Goal: Navigation & Orientation: Find specific page/section

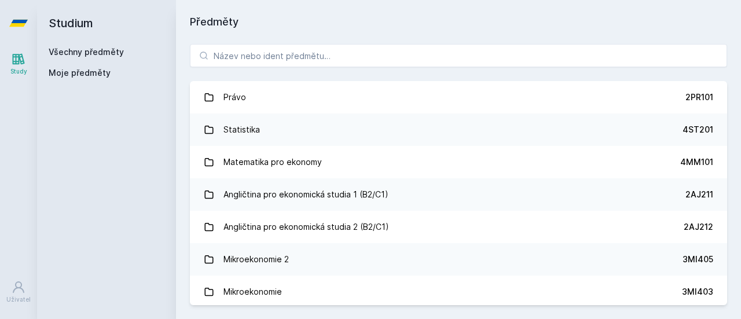
click at [375, 74] on button "Ne" at bounding box center [373, 74] width 42 height 29
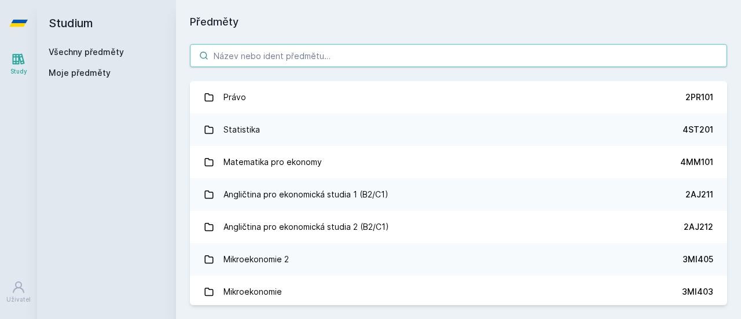
click at [316, 56] on input "search" at bounding box center [458, 55] width 537 height 23
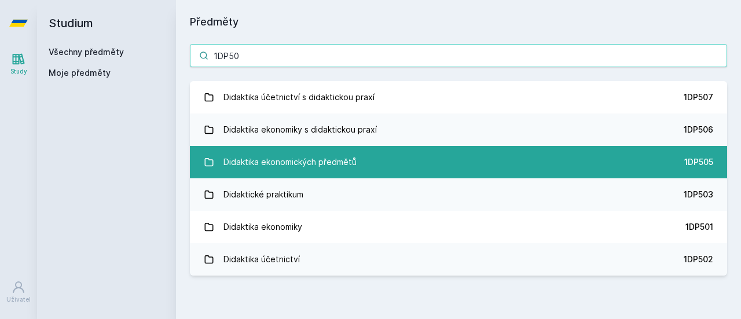
type input "1DP50"
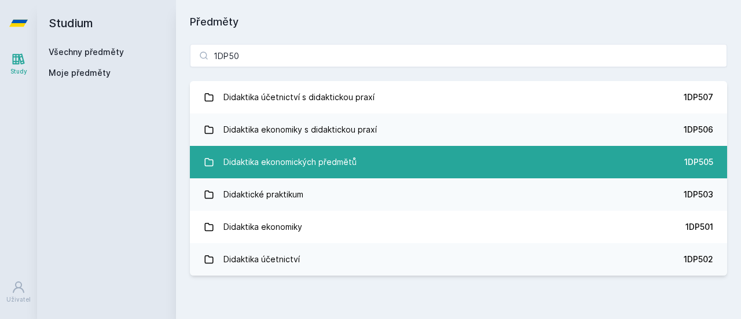
click at [321, 161] on div "Didaktika ekonomických předmětů" at bounding box center [289, 162] width 133 height 23
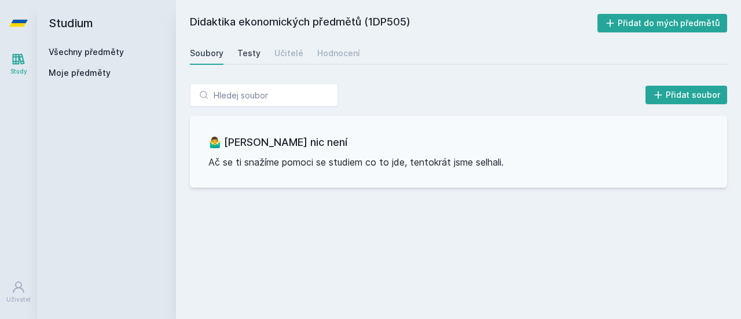
click at [241, 45] on link "Testy" at bounding box center [248, 53] width 23 height 23
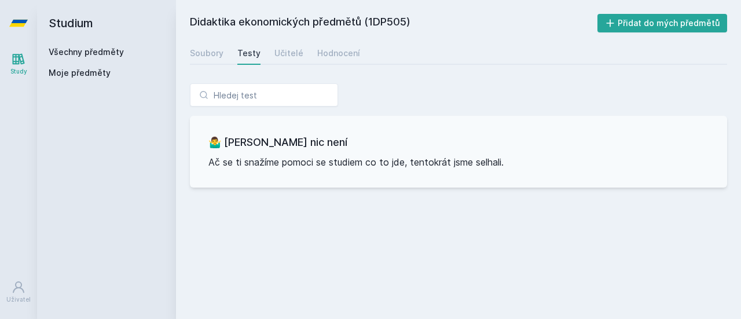
click at [268, 56] on div "Soubory Testy Učitelé Hodnocení" at bounding box center [458, 53] width 537 height 23
click at [286, 56] on div "Učitelé" at bounding box center [288, 53] width 29 height 12
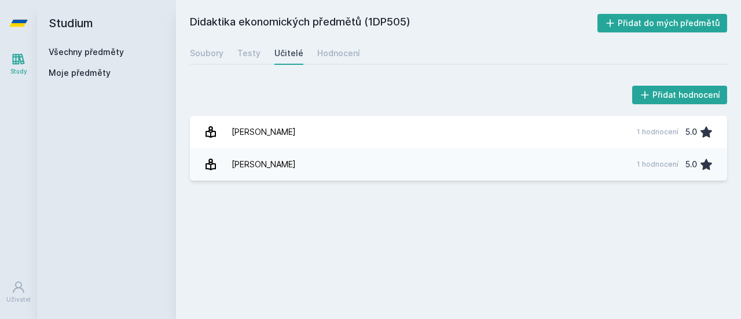
click at [363, 56] on div "Soubory Testy Učitelé Hodnocení" at bounding box center [458, 53] width 537 height 23
click at [350, 52] on div "Hodnocení" at bounding box center [338, 53] width 43 height 12
